Goal: Information Seeking & Learning: Check status

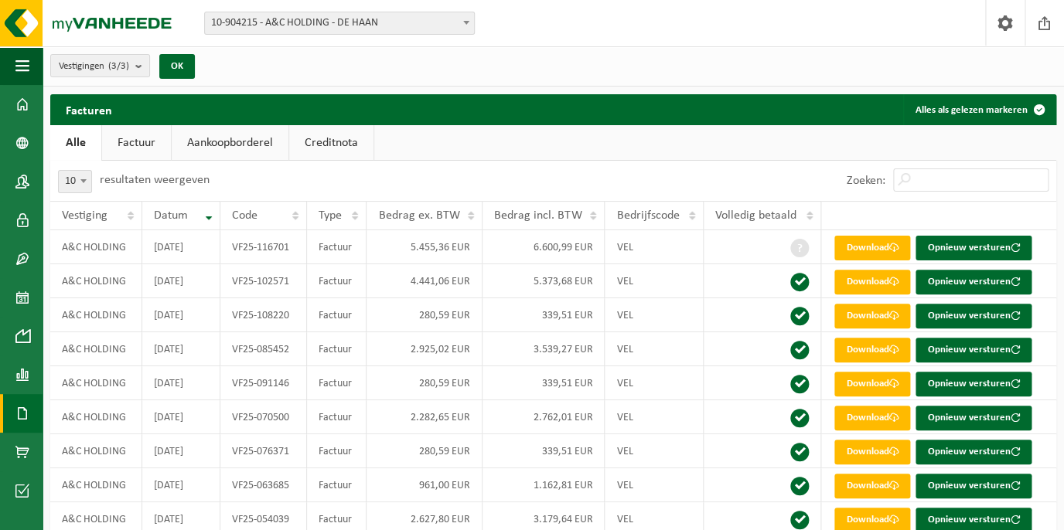
click at [317, 142] on link "Creditnota" at bounding box center [331, 143] width 84 height 36
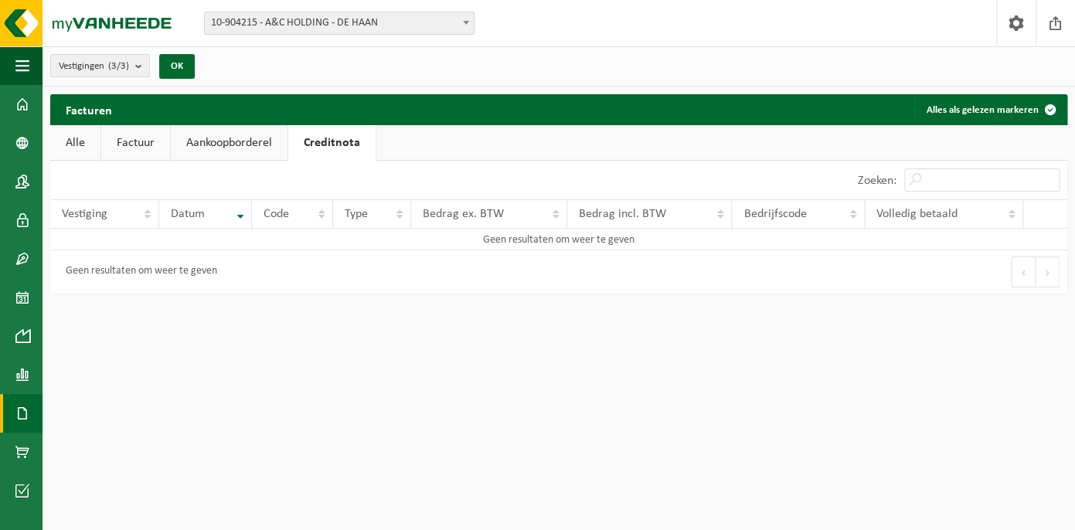
click at [121, 138] on link "Factuur" at bounding box center [135, 143] width 69 height 36
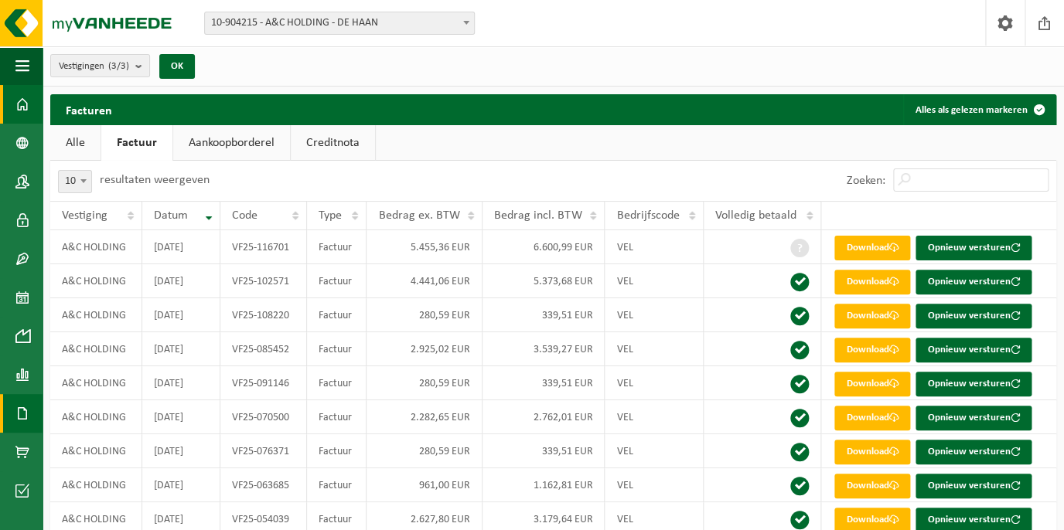
click at [26, 110] on span at bounding box center [22, 104] width 14 height 39
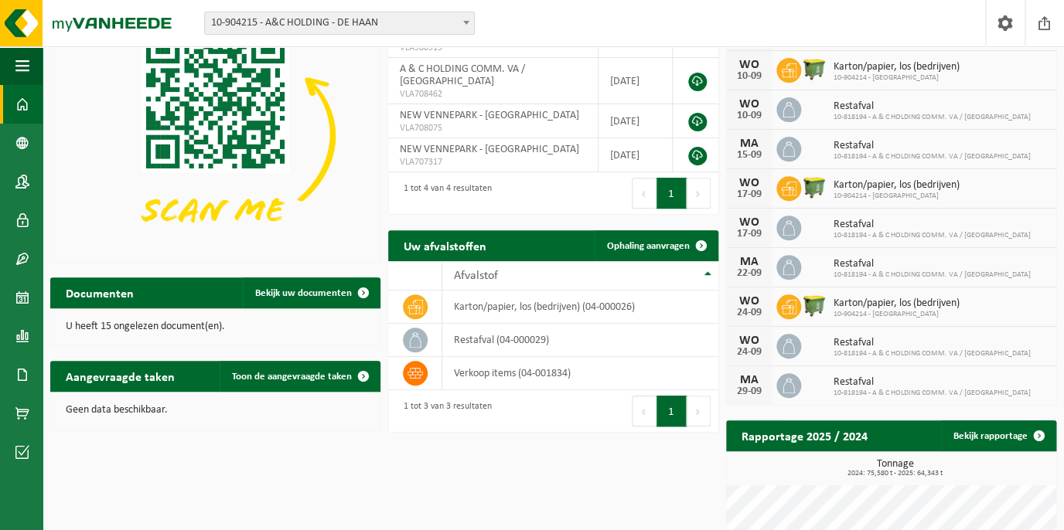
scroll to position [116, 0]
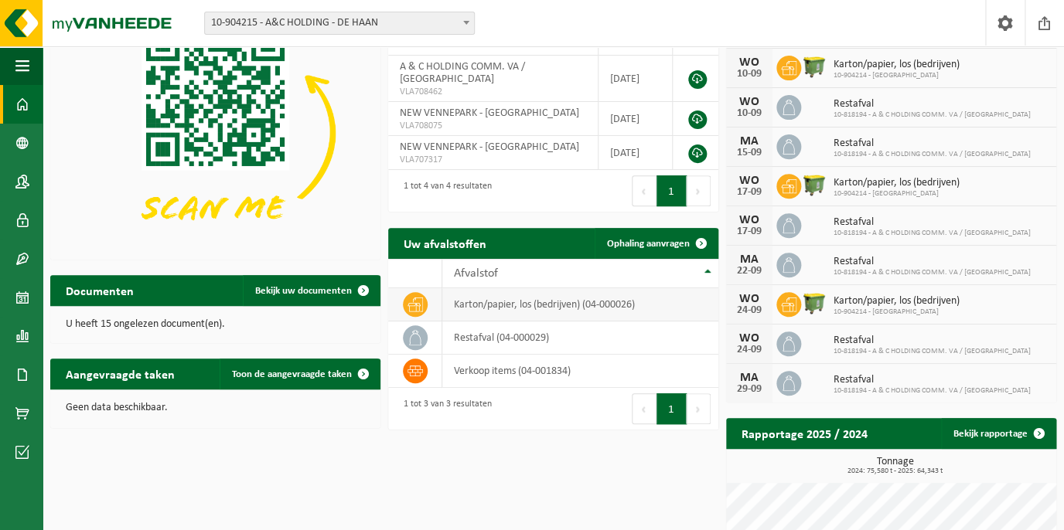
click at [512, 309] on td "karton/papier, los (bedrijven) (04-000026)" at bounding box center [580, 304] width 276 height 33
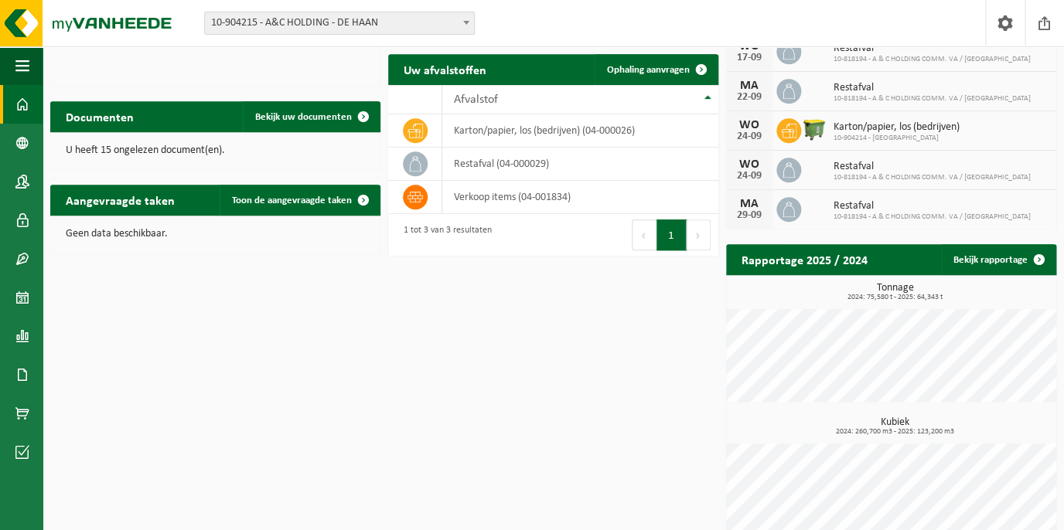
scroll to position [312, 0]
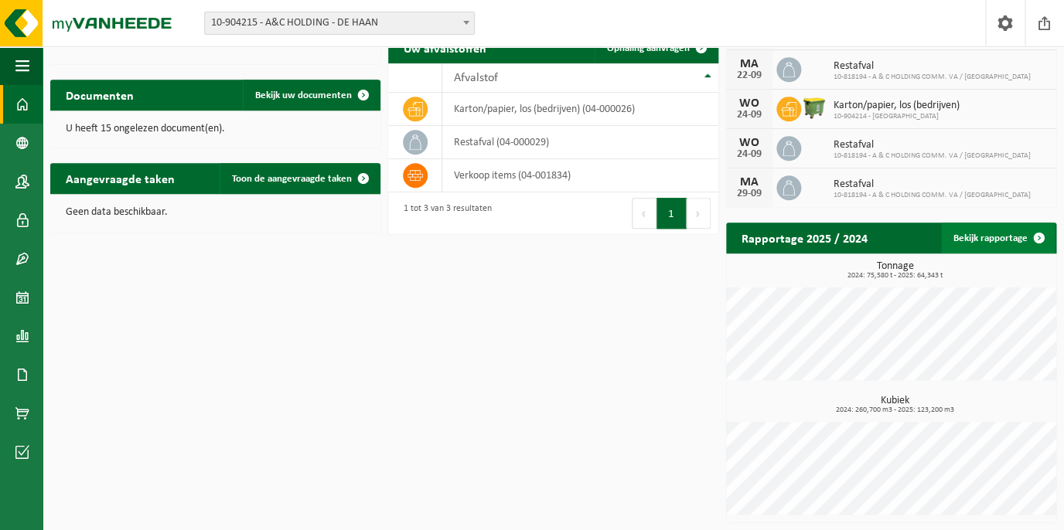
click at [990, 239] on link "Bekijk rapportage" at bounding box center [998, 238] width 114 height 31
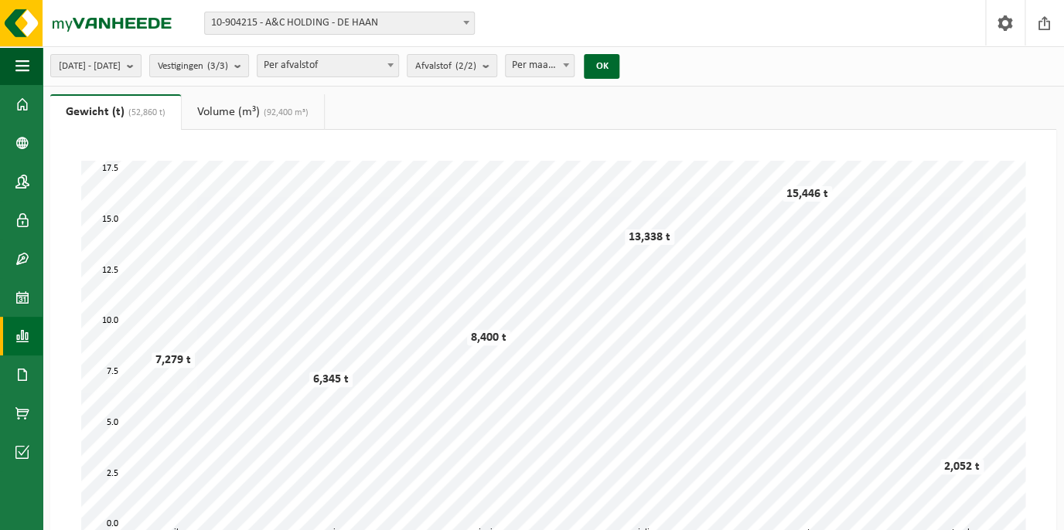
click at [373, 63] on span "Per afvalstof" at bounding box center [327, 66] width 141 height 22
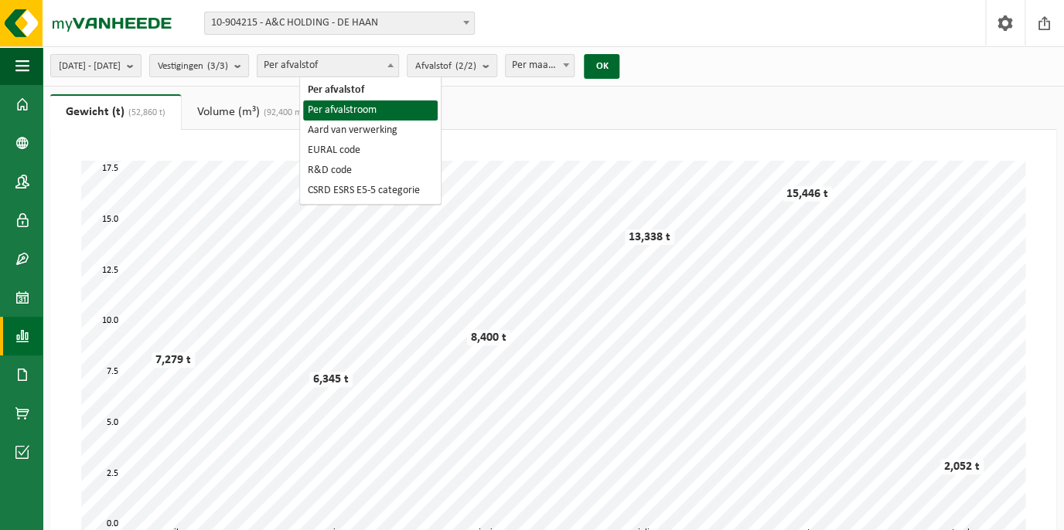
select select "2"
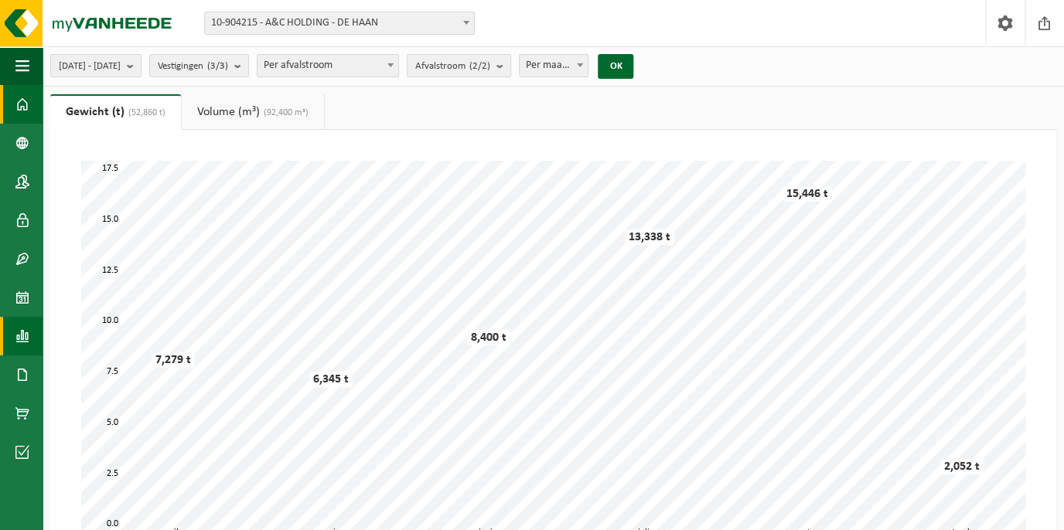
click at [26, 108] on span at bounding box center [22, 104] width 14 height 39
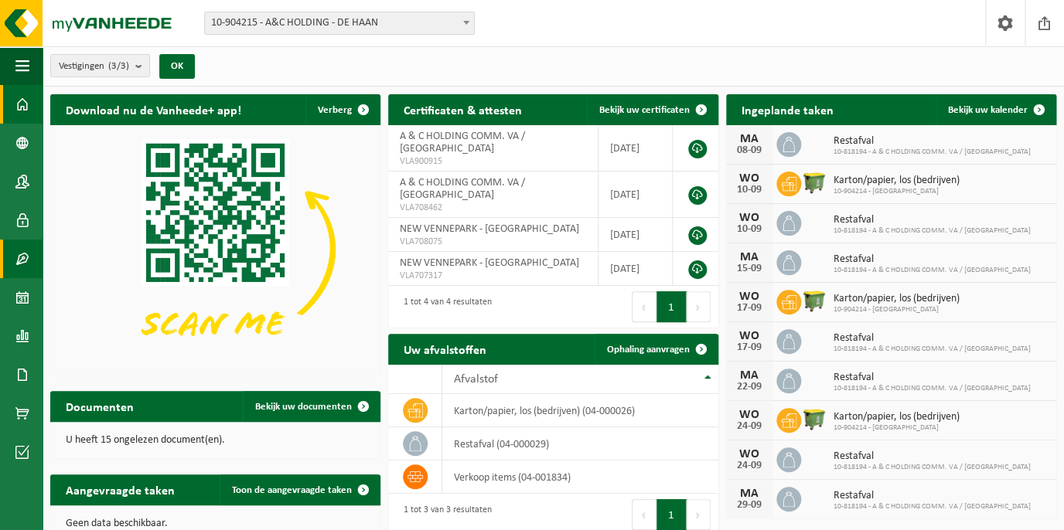
click at [22, 256] on span at bounding box center [22, 259] width 14 height 39
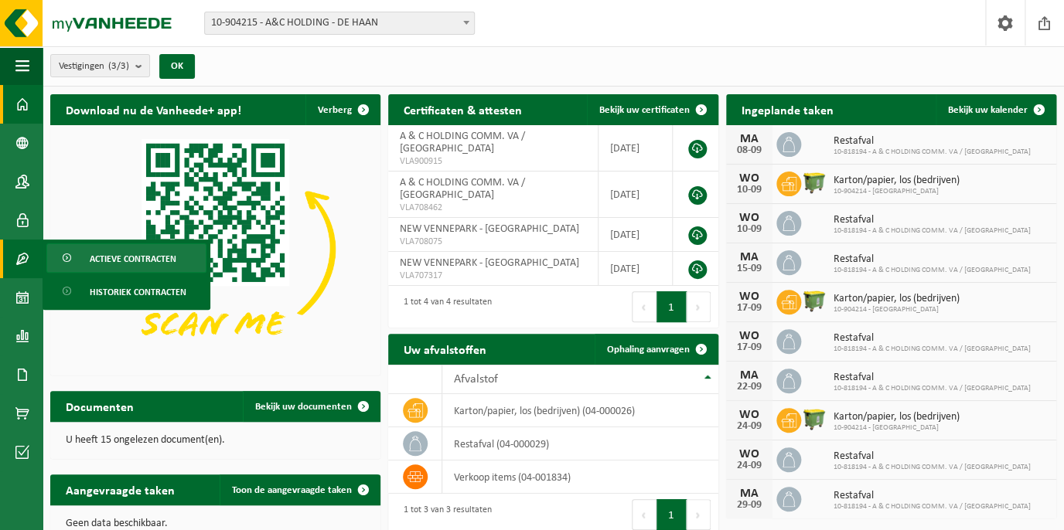
click at [106, 260] on span "Actieve contracten" at bounding box center [133, 258] width 87 height 29
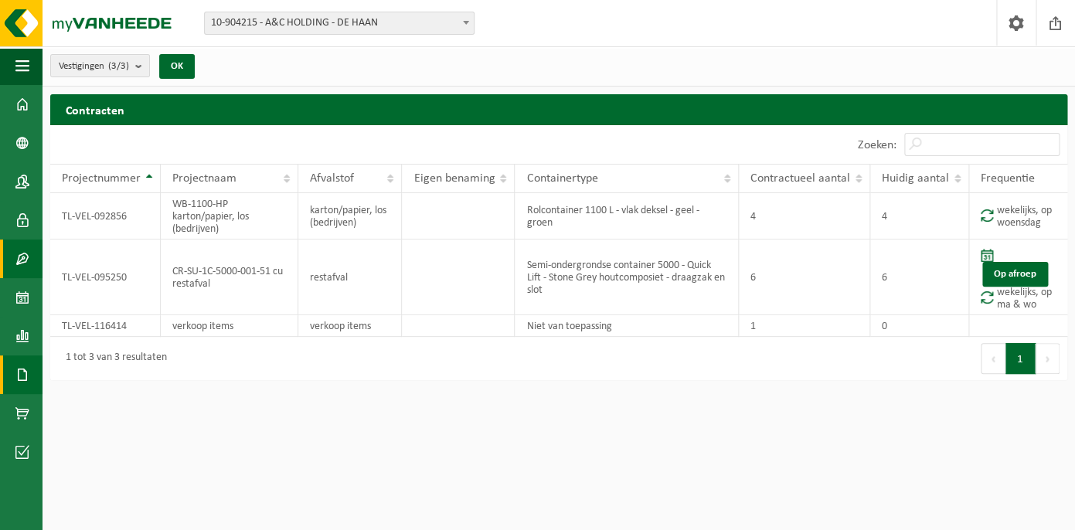
click at [24, 382] on span at bounding box center [22, 375] width 14 height 39
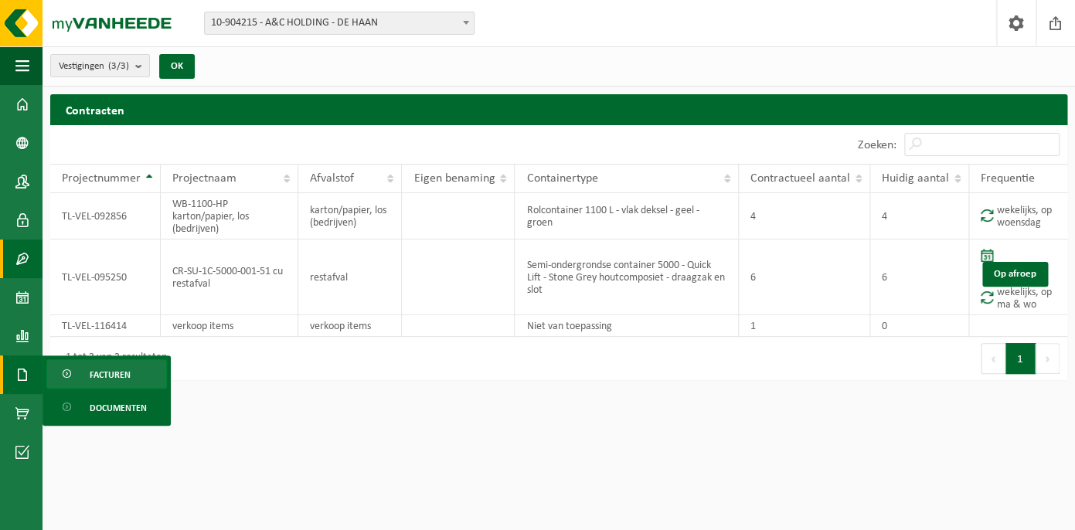
click at [113, 378] on span "Facturen" at bounding box center [110, 374] width 41 height 29
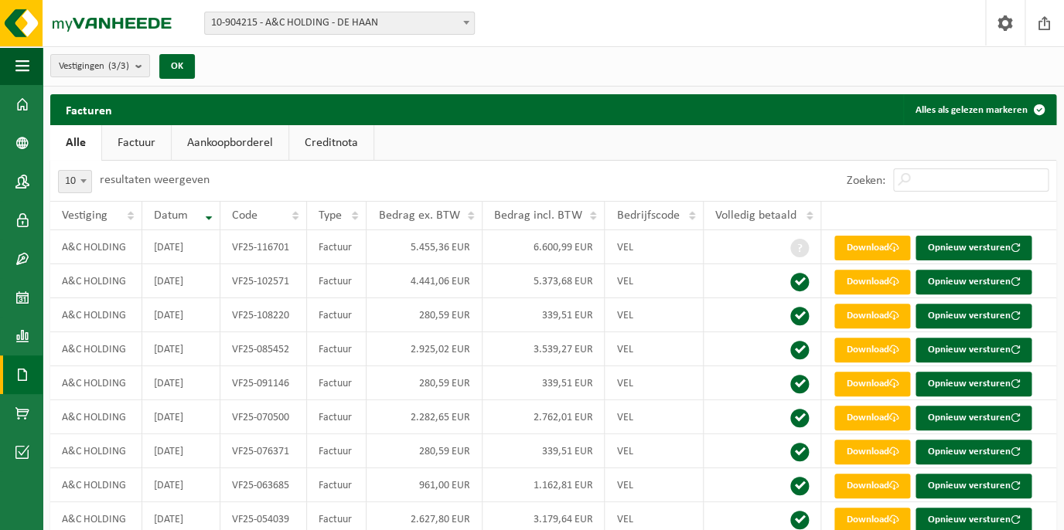
click at [128, 138] on link "Factuur" at bounding box center [136, 143] width 69 height 36
